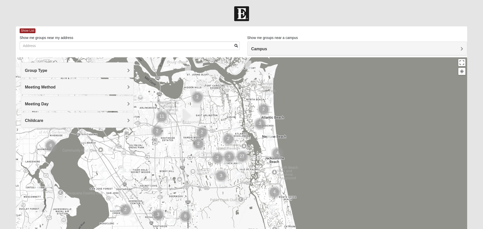
click at [482, 222] on form "Log In Find A Group Error Show List Loading Groups" at bounding box center [241, 141] width 483 height 271
click at [481, 222] on form "Log In Find A Group Error Show List Loading Groups" at bounding box center [241, 141] width 483 height 271
click at [480, 90] on form "Log In Find A Group Error Show List Loading Groups" at bounding box center [241, 141] width 483 height 271
click at [121, 73] on h4 "Group Type" at bounding box center [77, 70] width 105 height 5
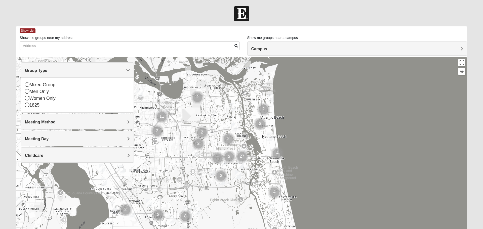
click at [27, 83] on icon at bounding box center [27, 84] width 5 height 5
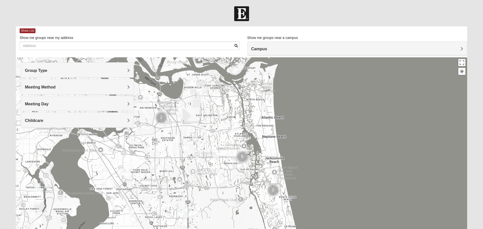
click at [164, 165] on div at bounding box center [242, 157] width 452 height 201
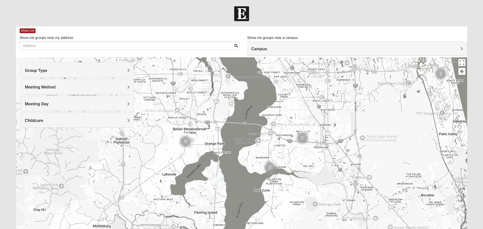
click at [272, 48] on h4 "Campus" at bounding box center [358, 49] width 212 height 5
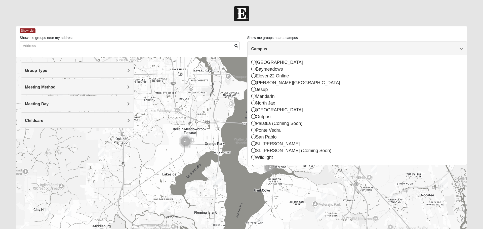
click at [264, 110] on div "[GEOGRAPHIC_DATA]" at bounding box center [358, 110] width 212 height 7
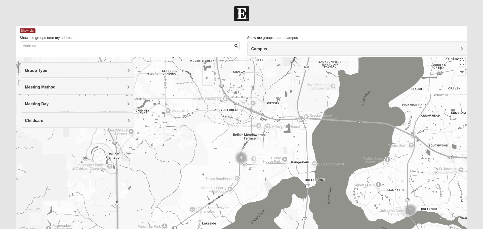
click at [239, 158] on img "Cluster of 4 groups" at bounding box center [241, 158] width 17 height 17
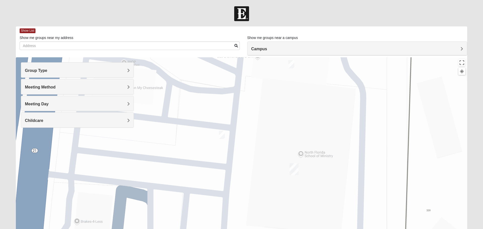
click at [28, 29] on span "Show List" at bounding box center [28, 30] width 16 height 5
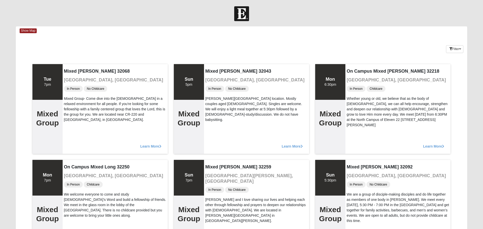
click at [32, 33] on span "Show Map" at bounding box center [28, 30] width 17 height 5
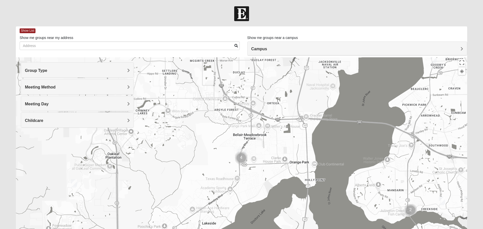
click at [21, 33] on span "Show List" at bounding box center [28, 30] width 16 height 5
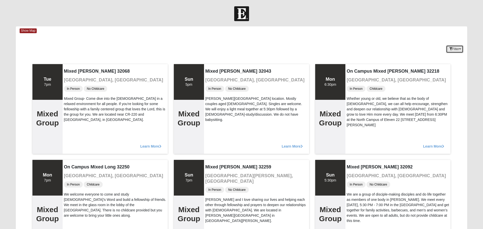
click at [458, 49] on button "Filter" at bounding box center [454, 49] width 17 height 8
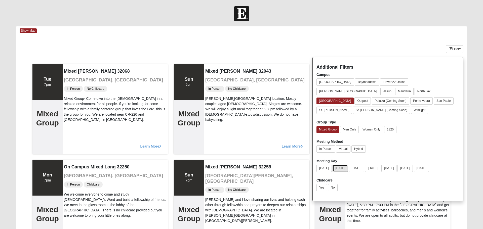
click at [344, 165] on button "[DATE]" at bounding box center [340, 168] width 15 height 7
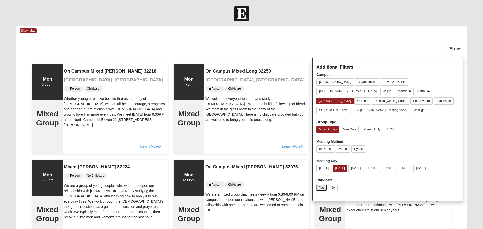
click at [321, 184] on button "Yes" at bounding box center [322, 187] width 11 height 7
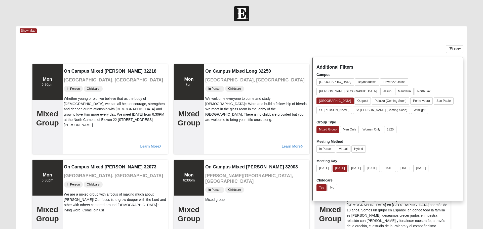
click at [351, 39] on div "Keywords" at bounding box center [204, 39] width 376 height 0
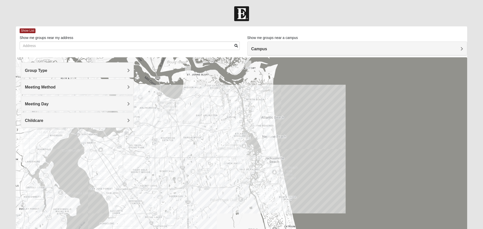
click at [36, 87] on span "Meeting Method" at bounding box center [40, 87] width 31 height 4
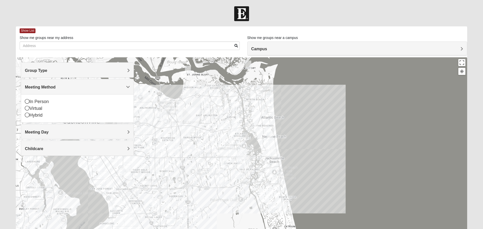
click at [24, 99] on div "In Person Virtual Hybrid" at bounding box center [77, 108] width 113 height 28
click at [22, 101] on div "In Person Virtual Hybrid" at bounding box center [77, 108] width 113 height 28
click at [25, 101] on div "In Person Virtual Hybrid" at bounding box center [77, 108] width 113 height 28
click at [26, 103] on icon at bounding box center [27, 101] width 5 height 5
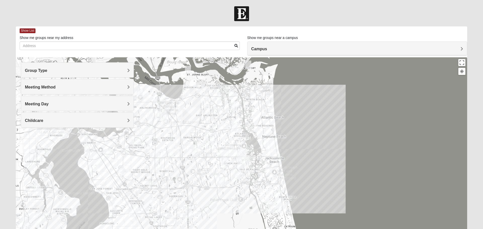
click at [33, 71] on span "Group Type" at bounding box center [36, 70] width 22 height 4
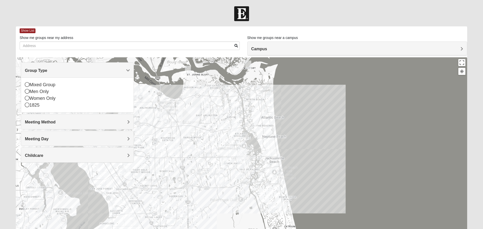
click at [24, 84] on div "Mixed Group Men Only Women Only 1825" at bounding box center [77, 95] width 113 height 35
click at [26, 86] on icon at bounding box center [27, 84] width 5 height 5
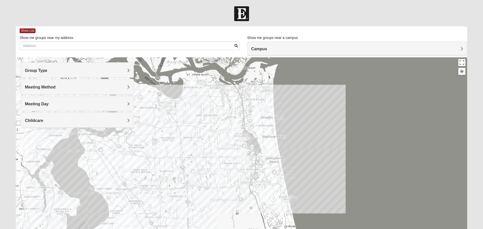
click at [31, 121] on span "Childcare" at bounding box center [34, 121] width 18 height 4
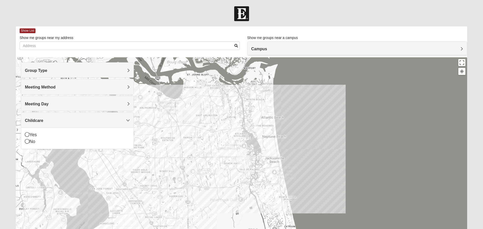
click at [23, 135] on div "Yes No" at bounding box center [77, 138] width 113 height 21
click at [25, 136] on icon at bounding box center [27, 134] width 5 height 5
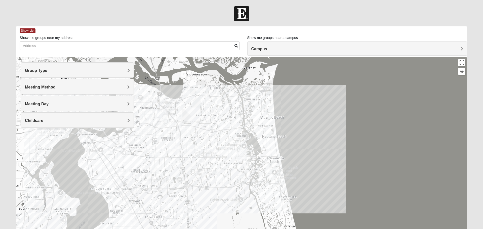
click at [23, 29] on span "Show List" at bounding box center [28, 30] width 16 height 5
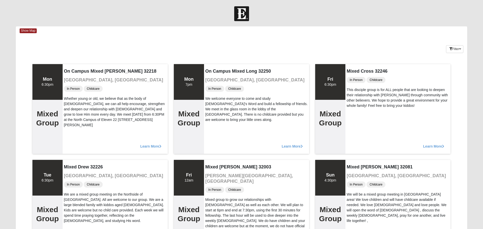
click at [27, 32] on span "Show Map" at bounding box center [28, 30] width 17 height 5
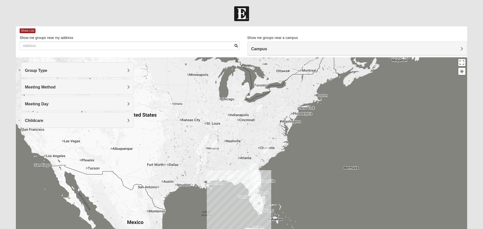
scroll to position [1, 0]
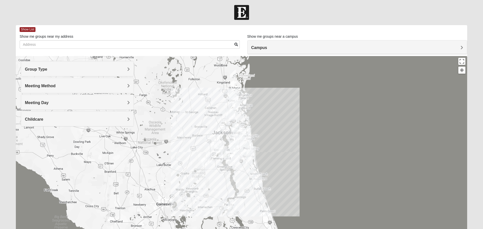
click at [127, 71] on h4 "Group Type" at bounding box center [77, 69] width 105 height 5
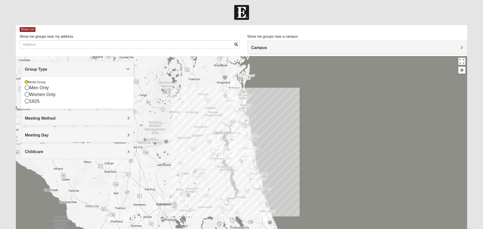
click at [47, 70] on span "Group Type" at bounding box center [36, 69] width 22 height 4
